Goal: Find specific page/section: Find specific page/section

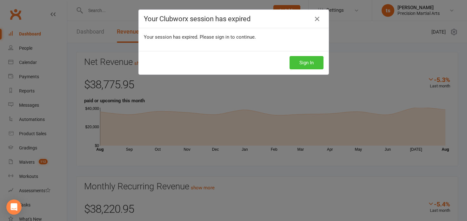
click at [305, 63] on button "Sign In" at bounding box center [306, 62] width 34 height 13
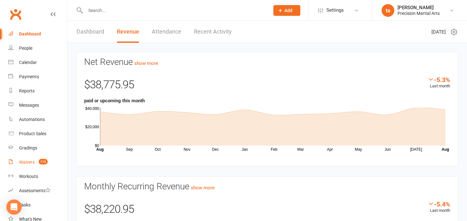
click at [33, 160] on div "Waivers" at bounding box center [27, 162] width 16 height 5
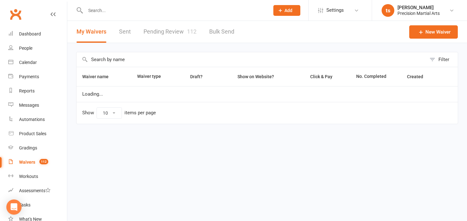
select select "50"
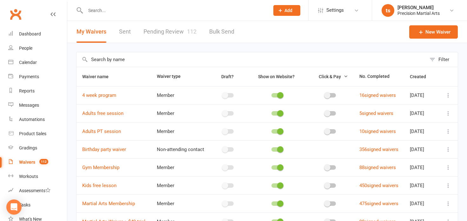
click at [167, 32] on link "Pending Review 112" at bounding box center [169, 32] width 53 height 22
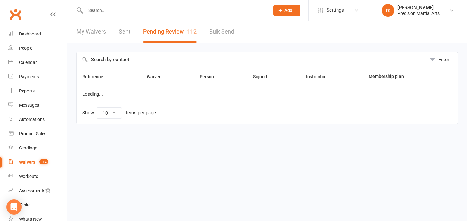
select select "25"
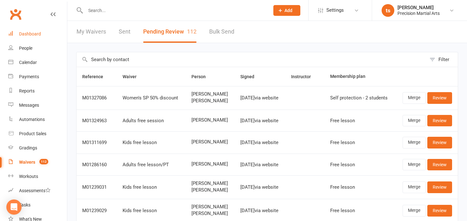
click at [39, 36] on link "Dashboard" at bounding box center [37, 34] width 59 height 14
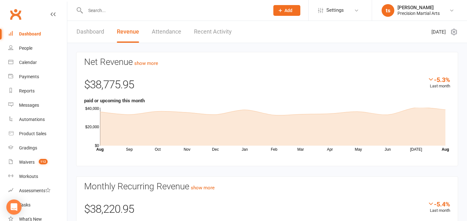
click at [96, 33] on link "Dashboard" at bounding box center [90, 32] width 28 height 22
